Goal: Task Accomplishment & Management: Complete application form

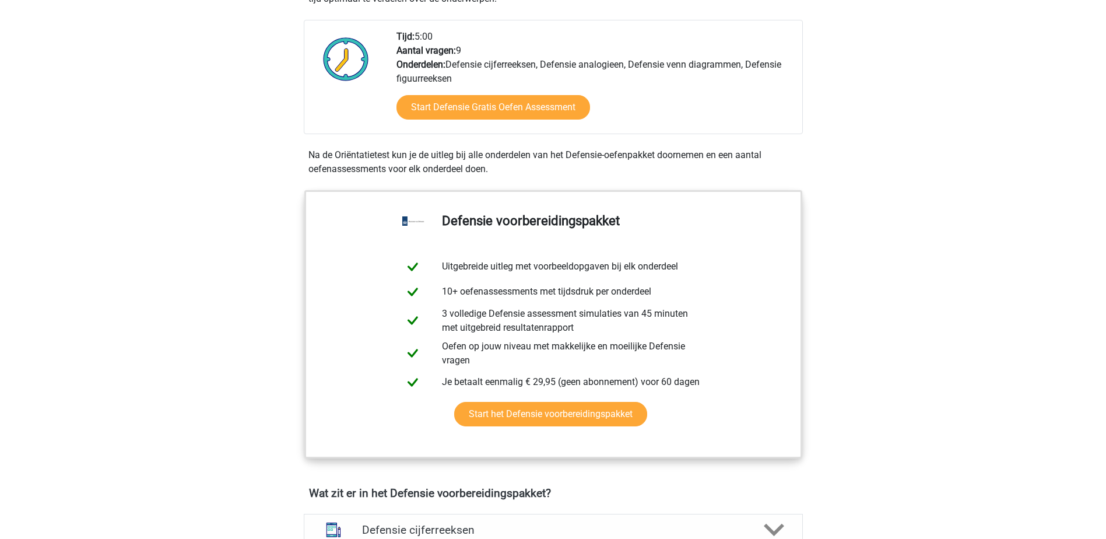
scroll to position [350, 0]
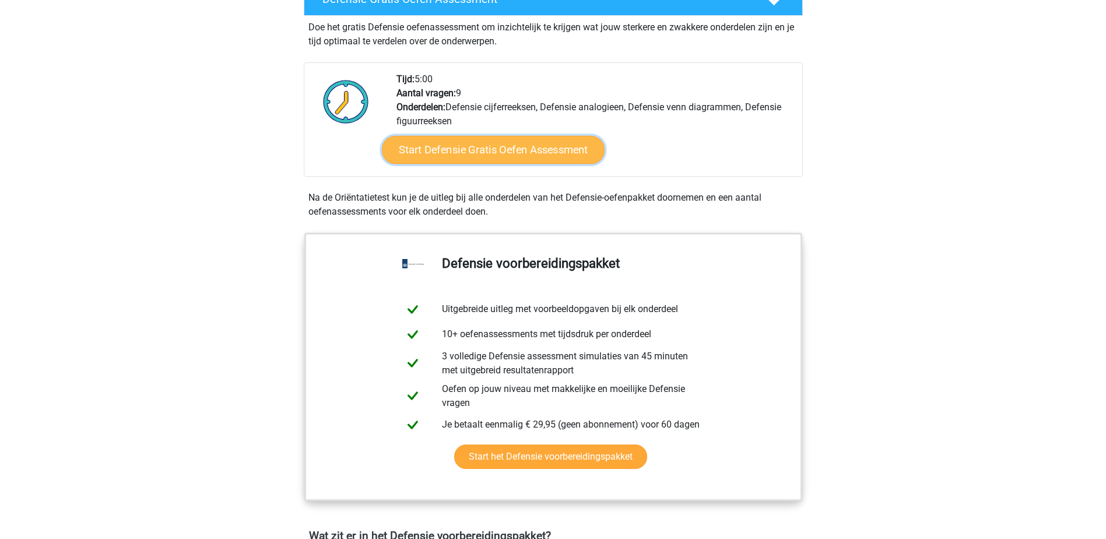
click at [467, 154] on link "Start Defensie Gratis Oefen Assessment" at bounding box center [493, 150] width 223 height 28
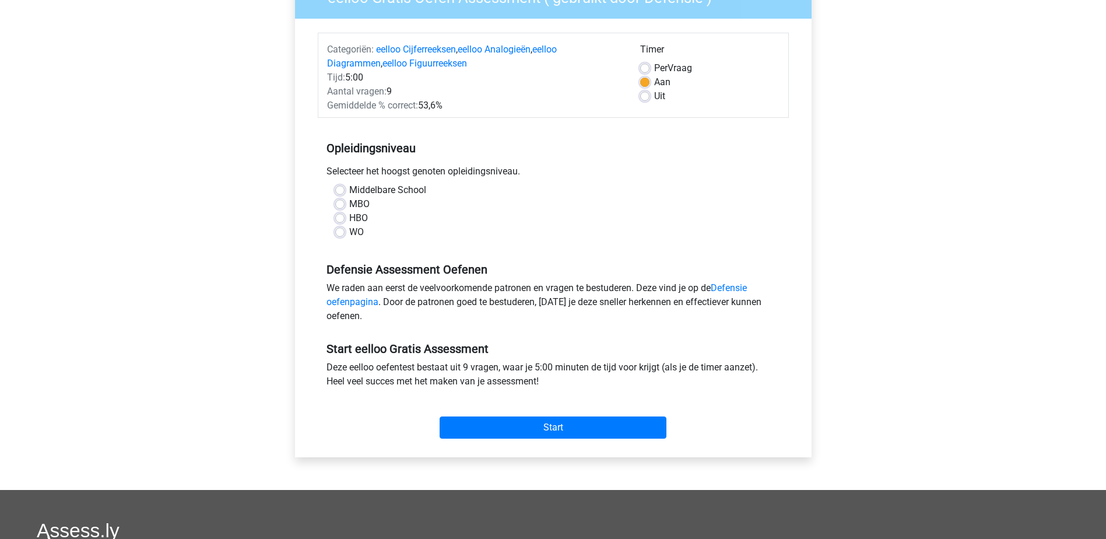
scroll to position [175, 0]
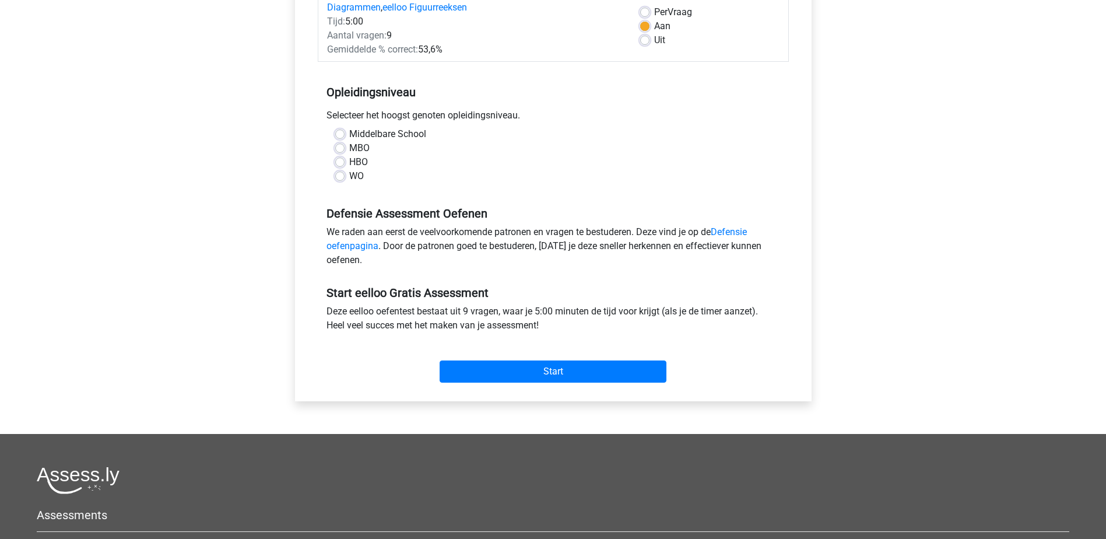
click at [349, 132] on label "Middelbare School" at bounding box center [387, 134] width 77 height 14
click at [343, 132] on input "Middelbare School" at bounding box center [339, 133] width 9 height 12
radio input "true"
click at [654, 372] on input "Start" at bounding box center [552, 371] width 227 height 22
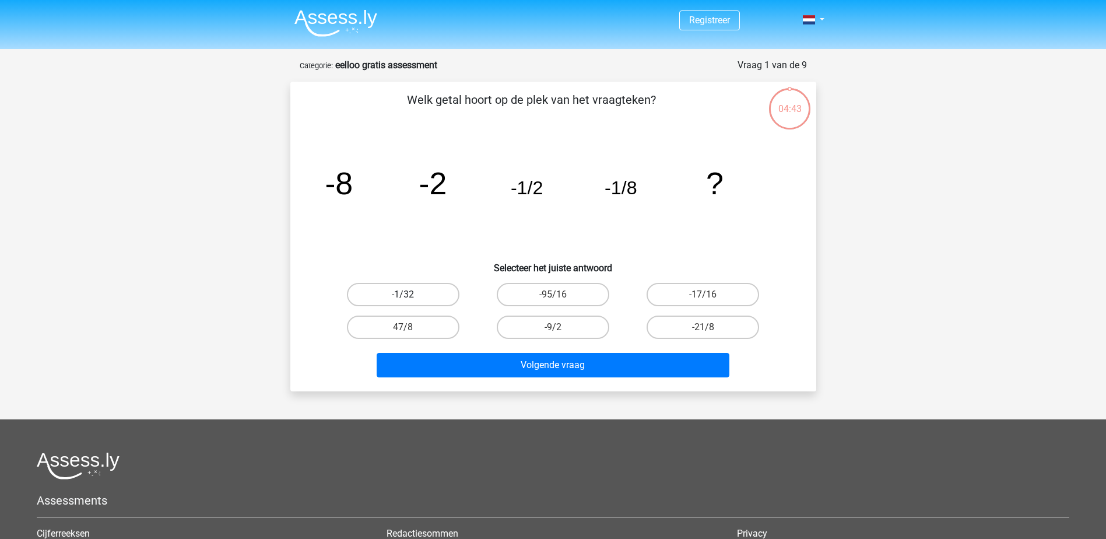
click at [407, 292] on label "-1/32" at bounding box center [403, 294] width 112 height 23
click at [407, 294] on input "-1/32" at bounding box center [407, 298] width 8 height 8
radio input "true"
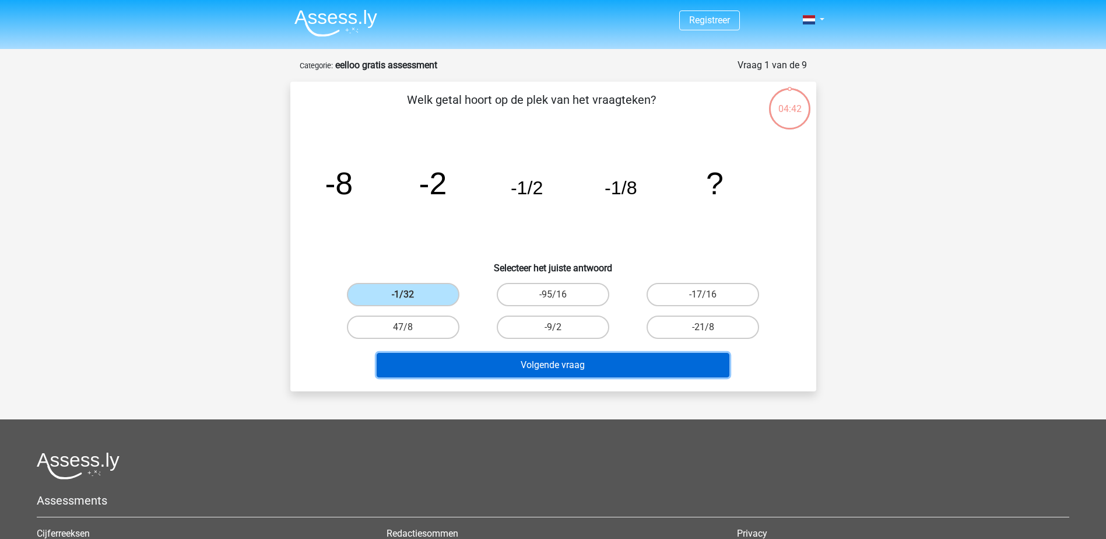
click at [599, 362] on button "Volgende vraag" at bounding box center [553, 365] width 353 height 24
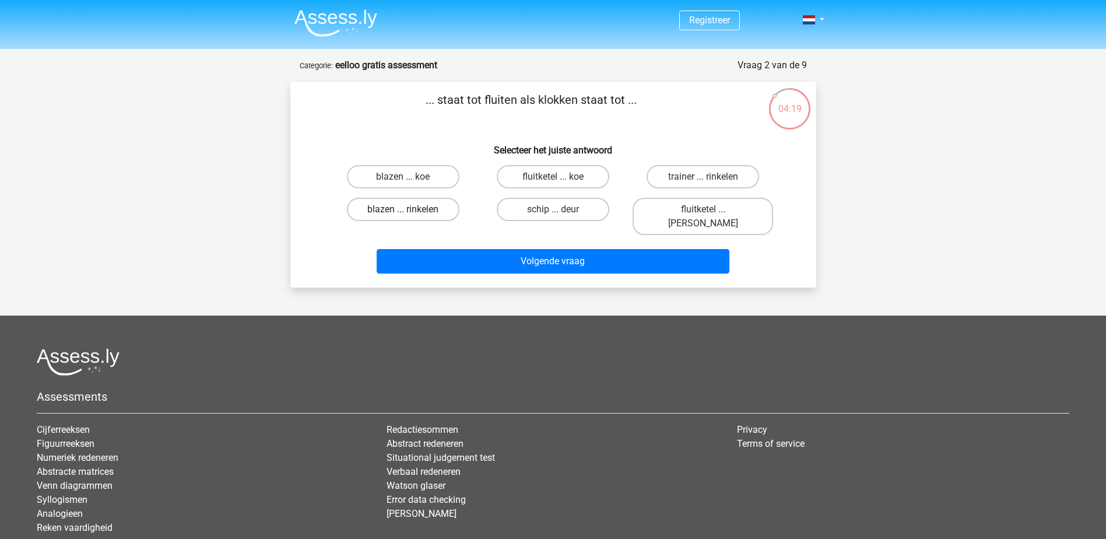
click at [423, 211] on label "blazen ... rinkelen" at bounding box center [403, 209] width 112 height 23
click at [410, 211] on input "blazen ... rinkelen" at bounding box center [407, 213] width 8 height 8
radio input "true"
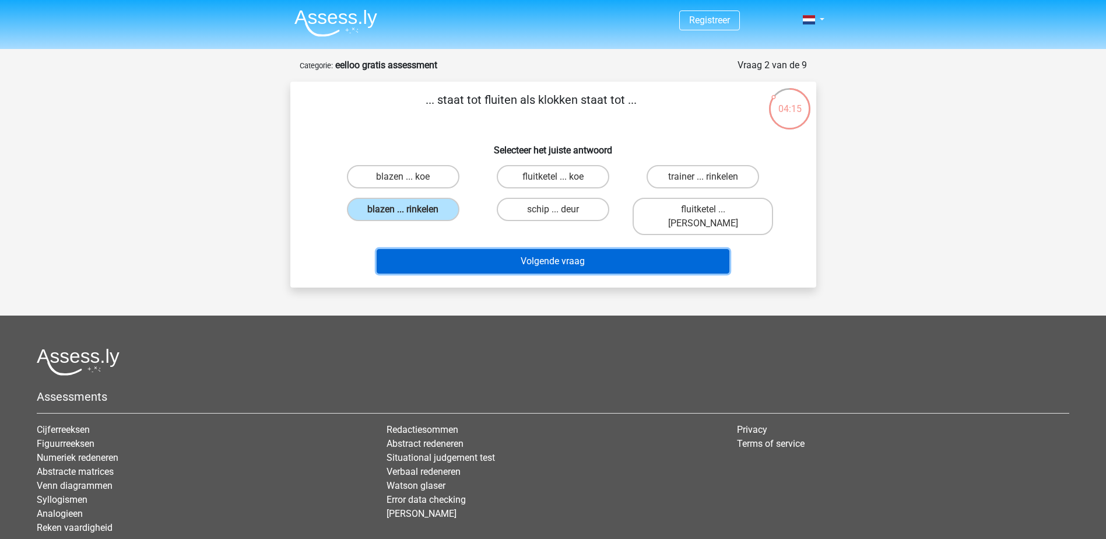
click at [569, 249] on button "Volgende vraag" at bounding box center [553, 261] width 353 height 24
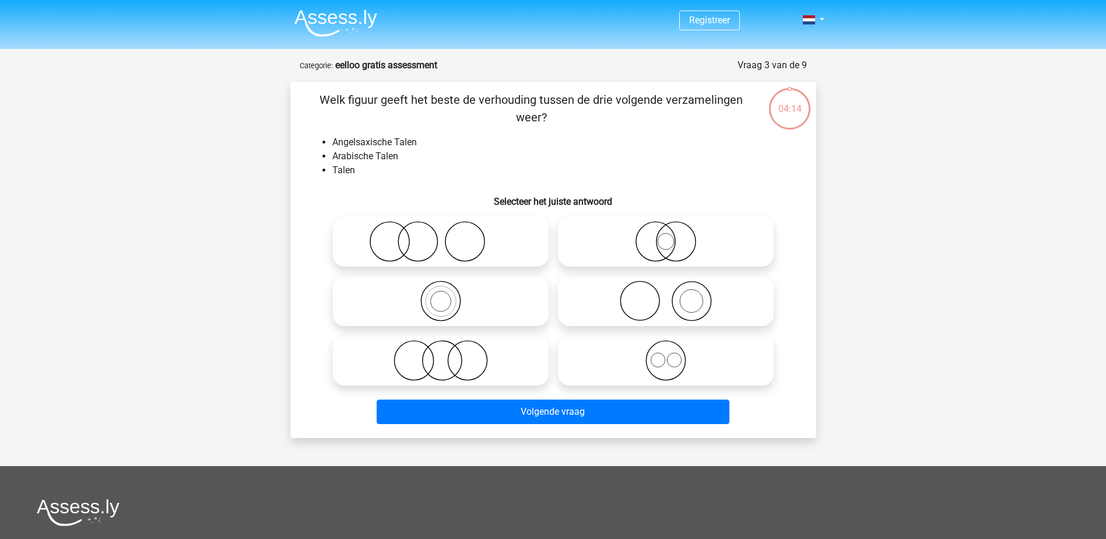
scroll to position [58, 0]
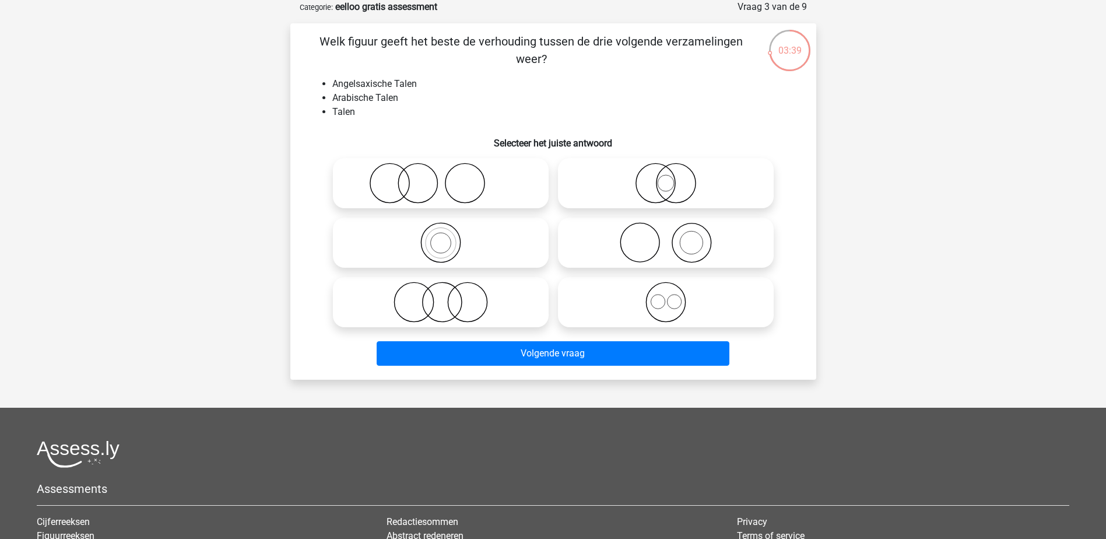
click at [420, 298] on icon at bounding box center [440, 302] width 206 height 41
click at [441, 296] on input "radio" at bounding box center [445, 293] width 8 height 8
radio input "true"
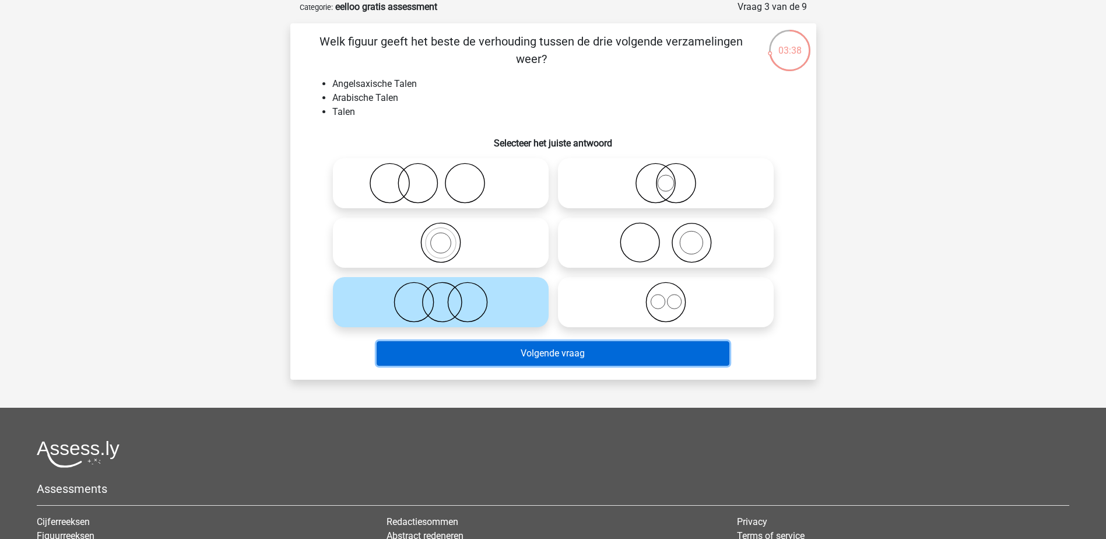
click at [531, 351] on button "Volgende vraag" at bounding box center [553, 353] width 353 height 24
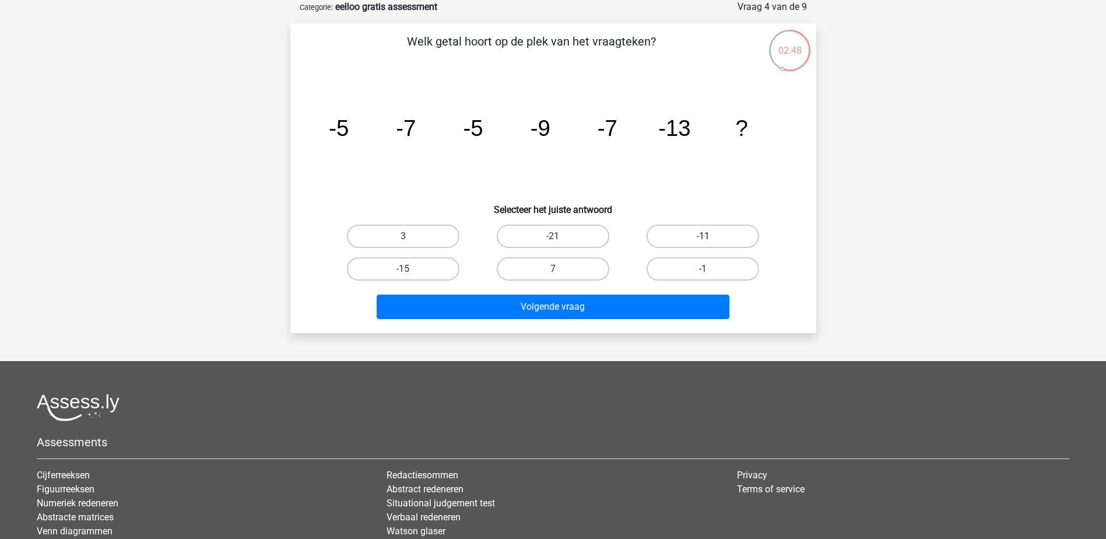
click at [668, 233] on label "-11" at bounding box center [702, 235] width 112 height 23
click at [703, 236] on input "-11" at bounding box center [707, 240] width 8 height 8
radio input "true"
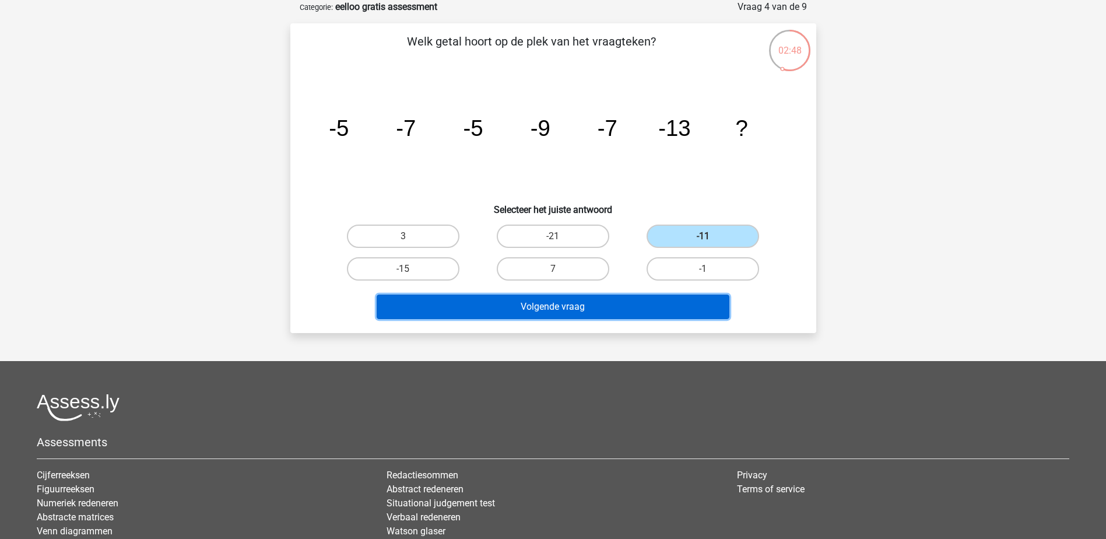
click at [644, 300] on button "Volgende vraag" at bounding box center [553, 306] width 353 height 24
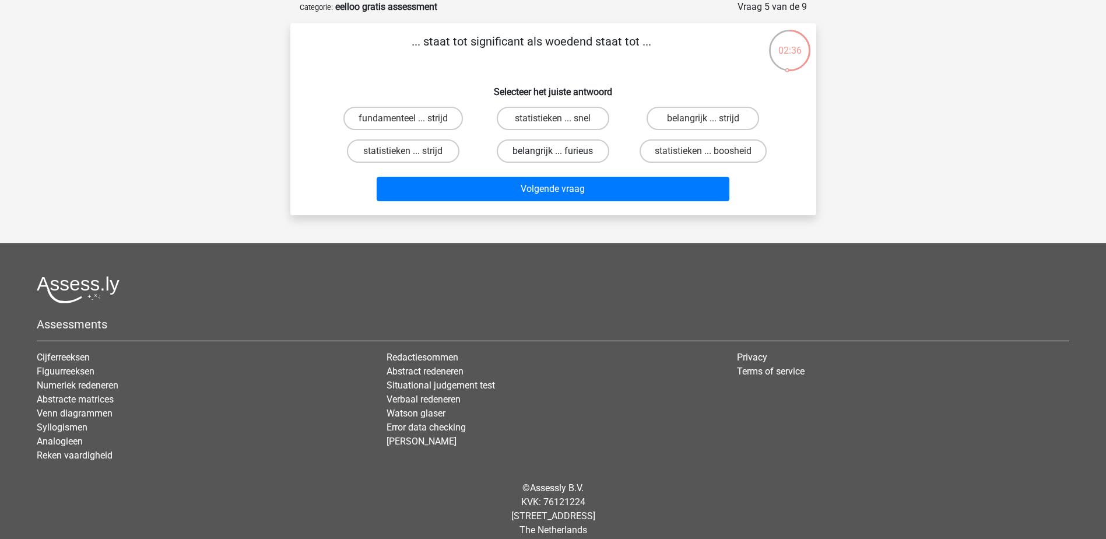
click at [524, 152] on label "belangrijk ... furieus" at bounding box center [553, 150] width 112 height 23
click at [553, 152] on input "belangrijk ... furieus" at bounding box center [557, 155] width 8 height 8
radio input "true"
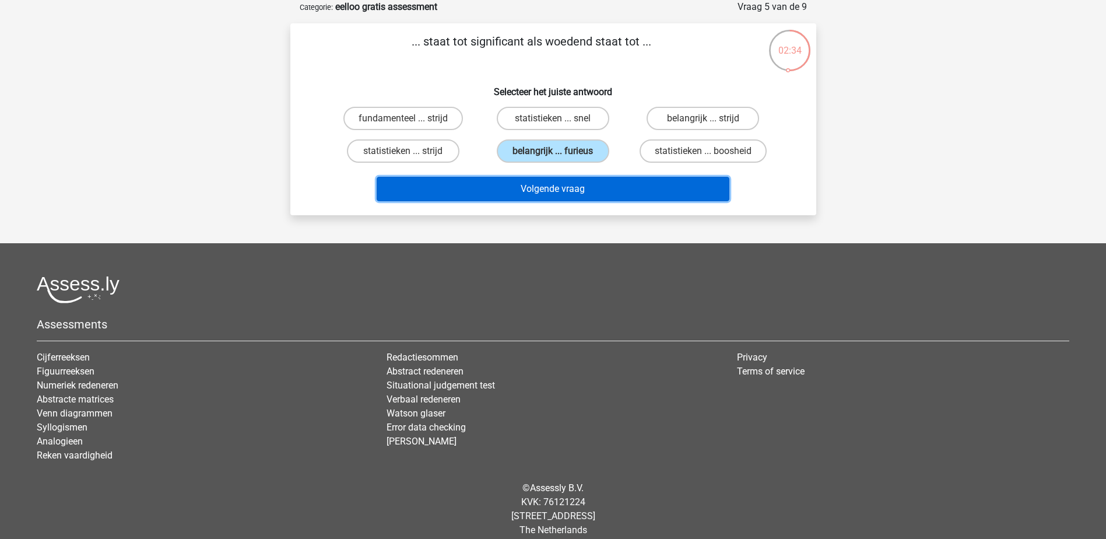
click at [526, 183] on button "Volgende vraag" at bounding box center [553, 189] width 353 height 24
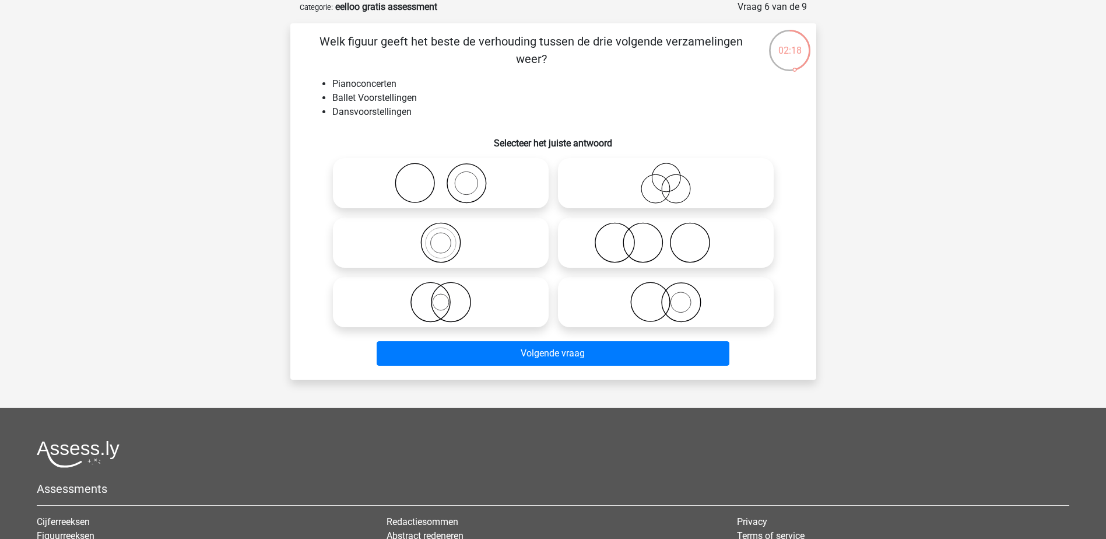
click at [458, 310] on icon at bounding box center [440, 302] width 206 height 41
click at [448, 296] on input "radio" at bounding box center [445, 293] width 8 height 8
radio input "true"
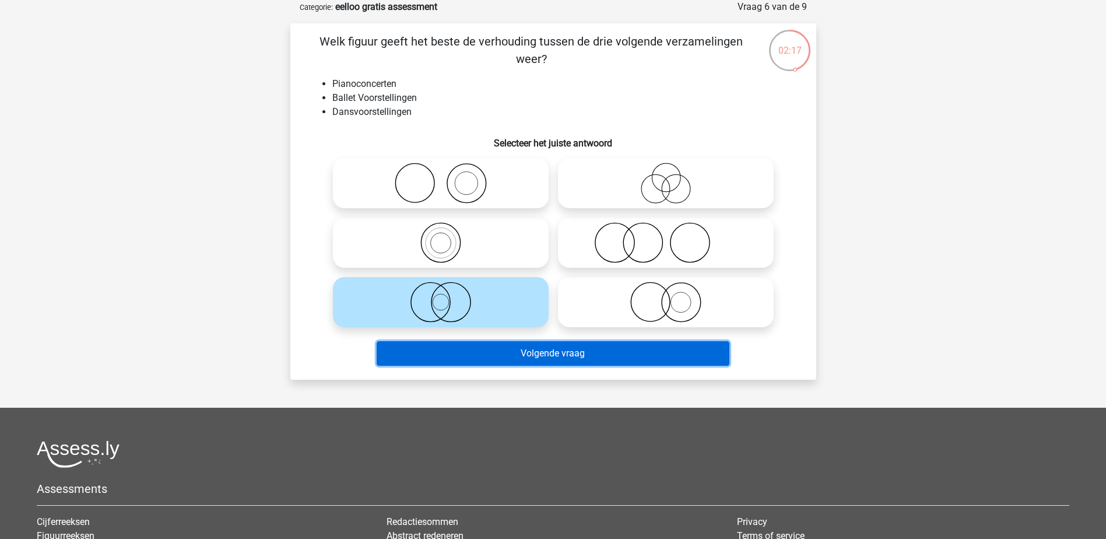
click at [527, 356] on button "Volgende vraag" at bounding box center [553, 353] width 353 height 24
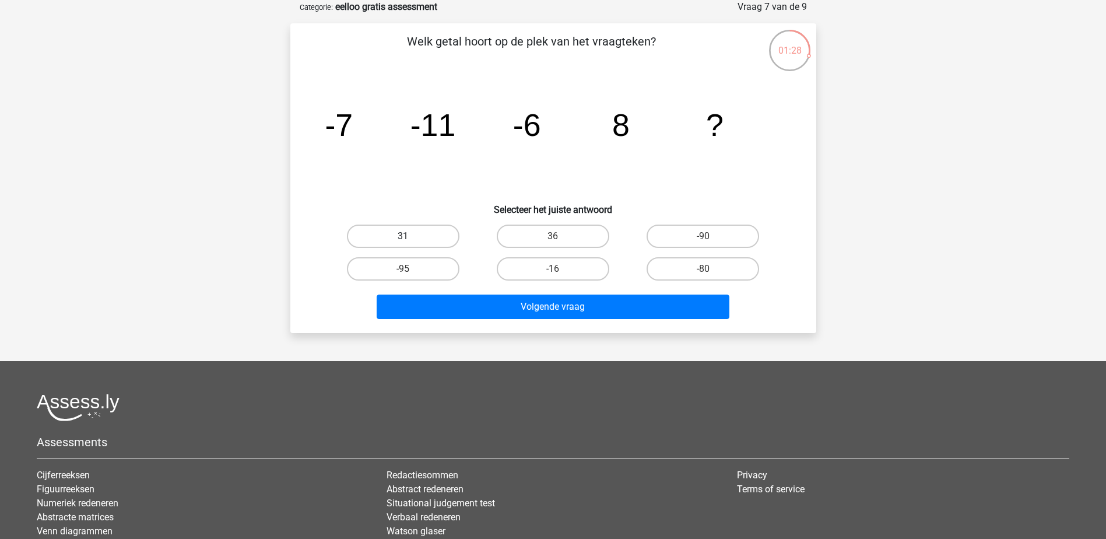
click at [448, 237] on label "31" at bounding box center [403, 235] width 112 height 23
click at [410, 237] on input "31" at bounding box center [407, 240] width 8 height 8
radio input "true"
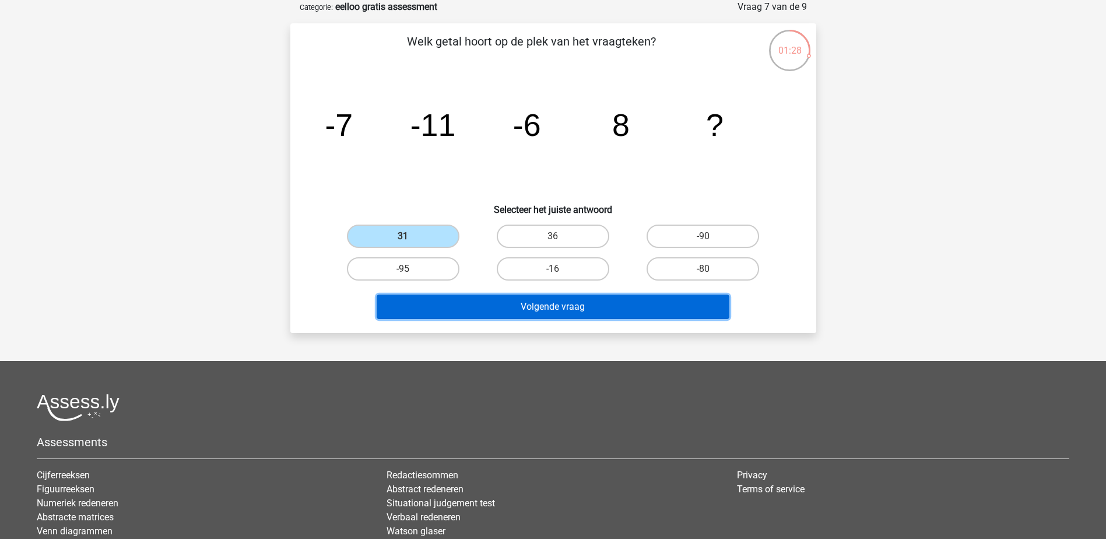
click at [536, 303] on button "Volgende vraag" at bounding box center [553, 306] width 353 height 24
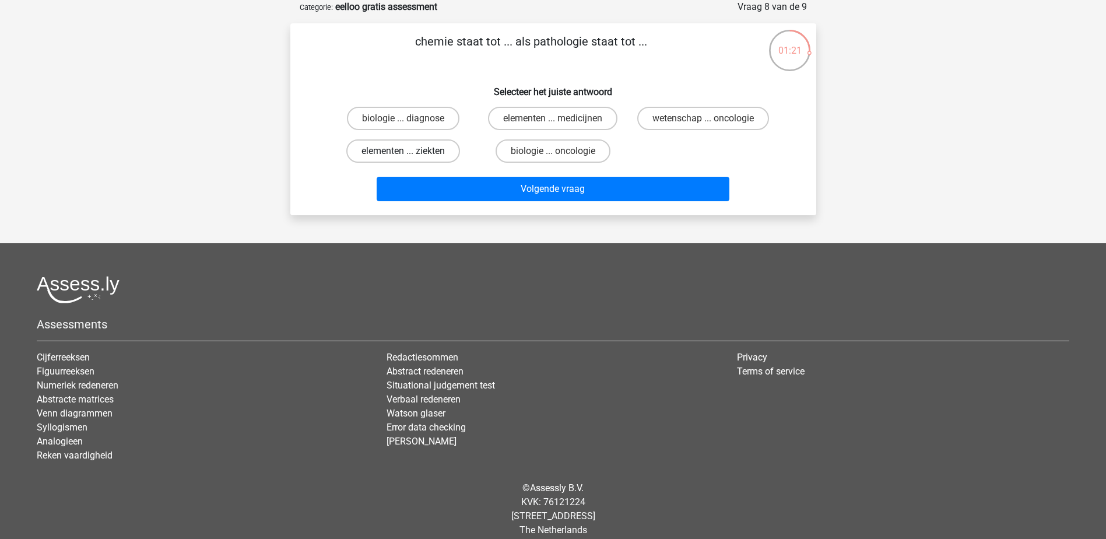
click at [402, 149] on label "elementen ... ziekten" at bounding box center [403, 150] width 114 height 23
click at [403, 151] on input "elementen ... ziekten" at bounding box center [407, 155] width 8 height 8
radio input "true"
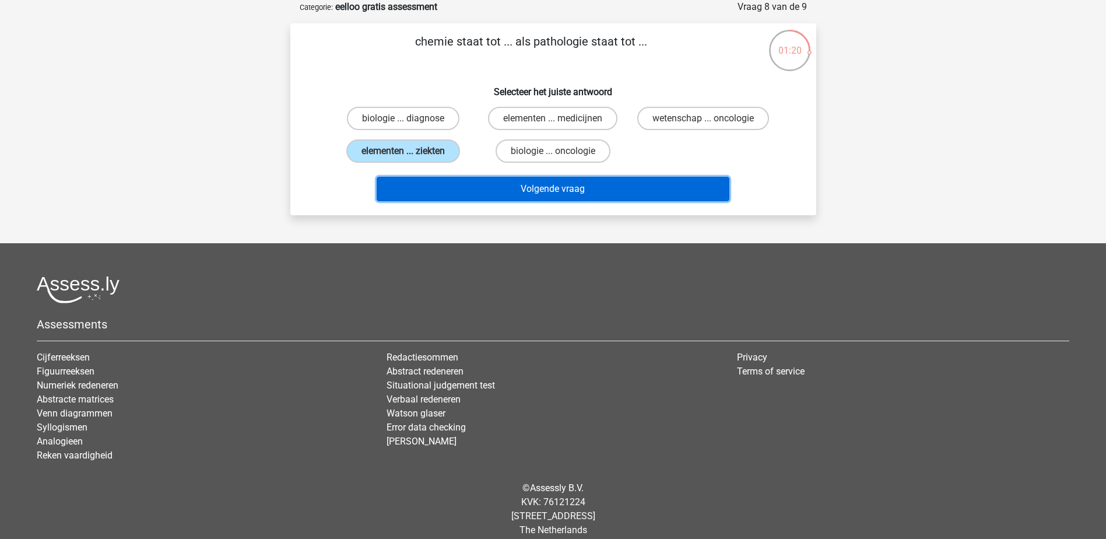
click at [533, 188] on button "Volgende vraag" at bounding box center [553, 189] width 353 height 24
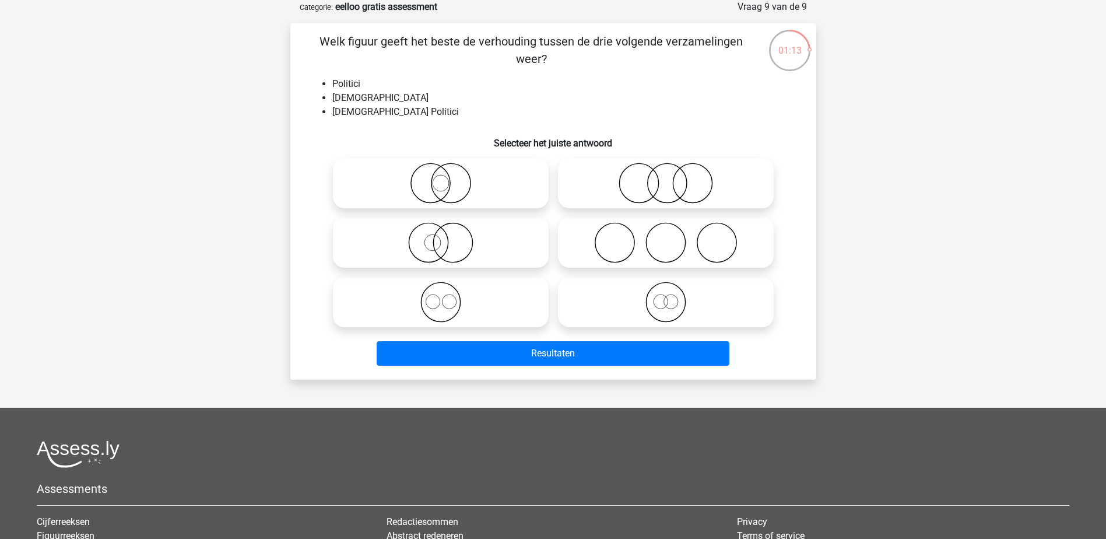
click at [621, 245] on icon at bounding box center [665, 242] width 206 height 41
click at [666, 237] on input "radio" at bounding box center [670, 233] width 8 height 8
radio input "true"
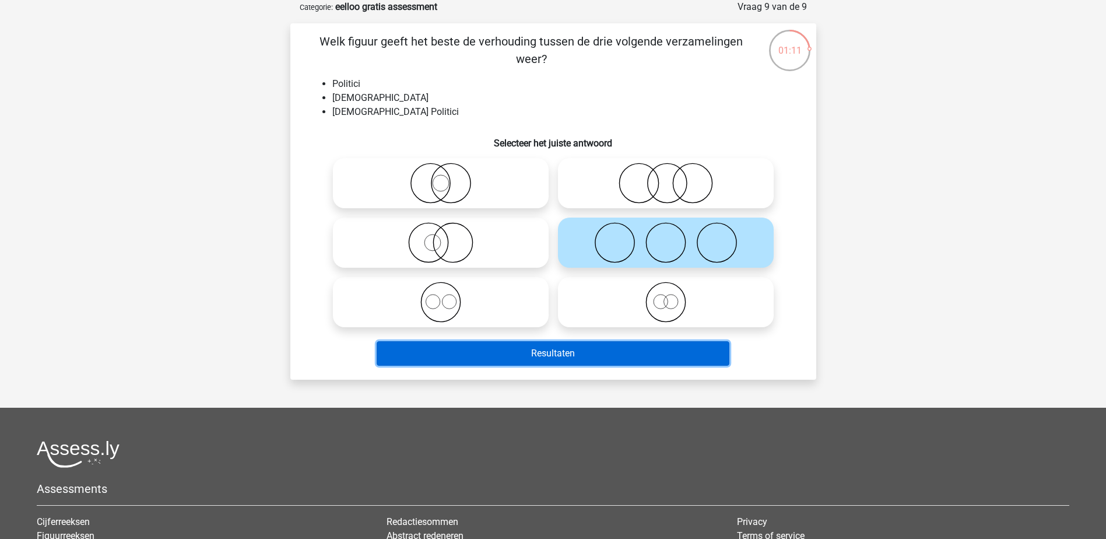
click at [566, 349] on button "Resultaten" at bounding box center [553, 353] width 353 height 24
